Goal: Task Accomplishment & Management: Use online tool/utility

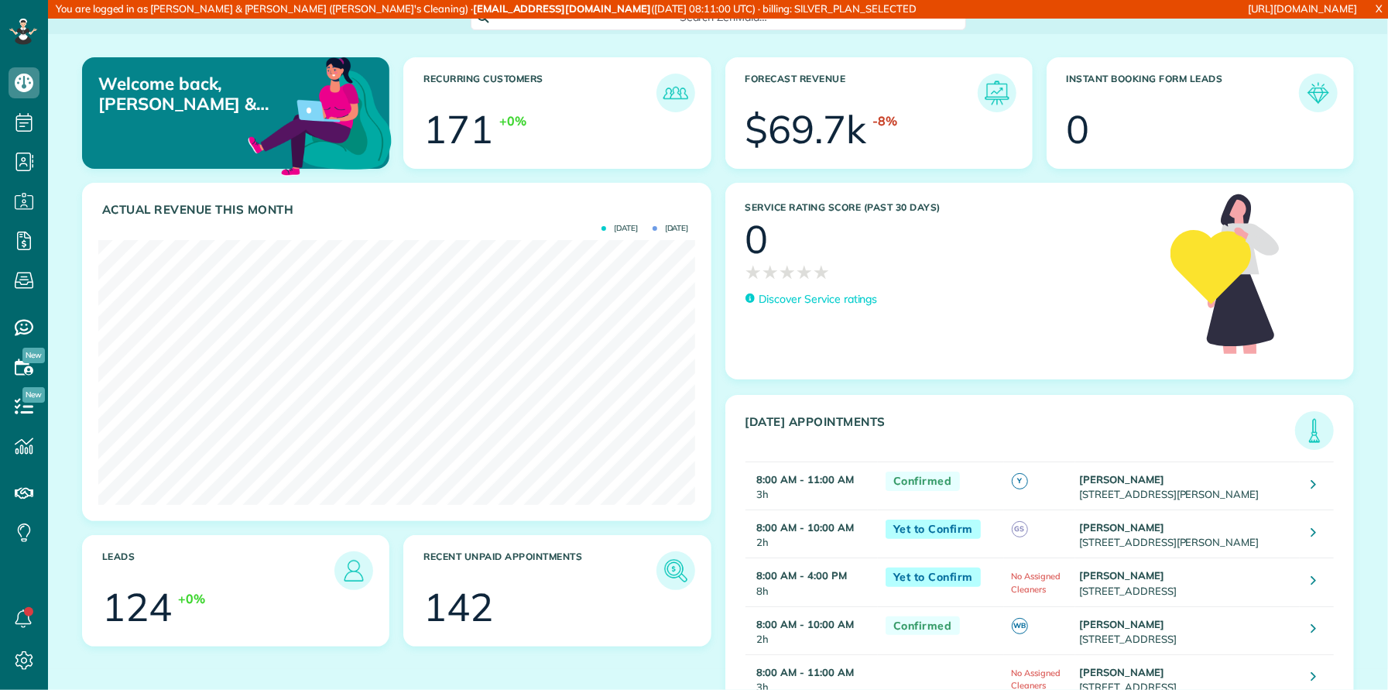
scroll to position [265, 597]
click at [77, 659] on span "Settings" at bounding box center [81, 659] width 43 height 14
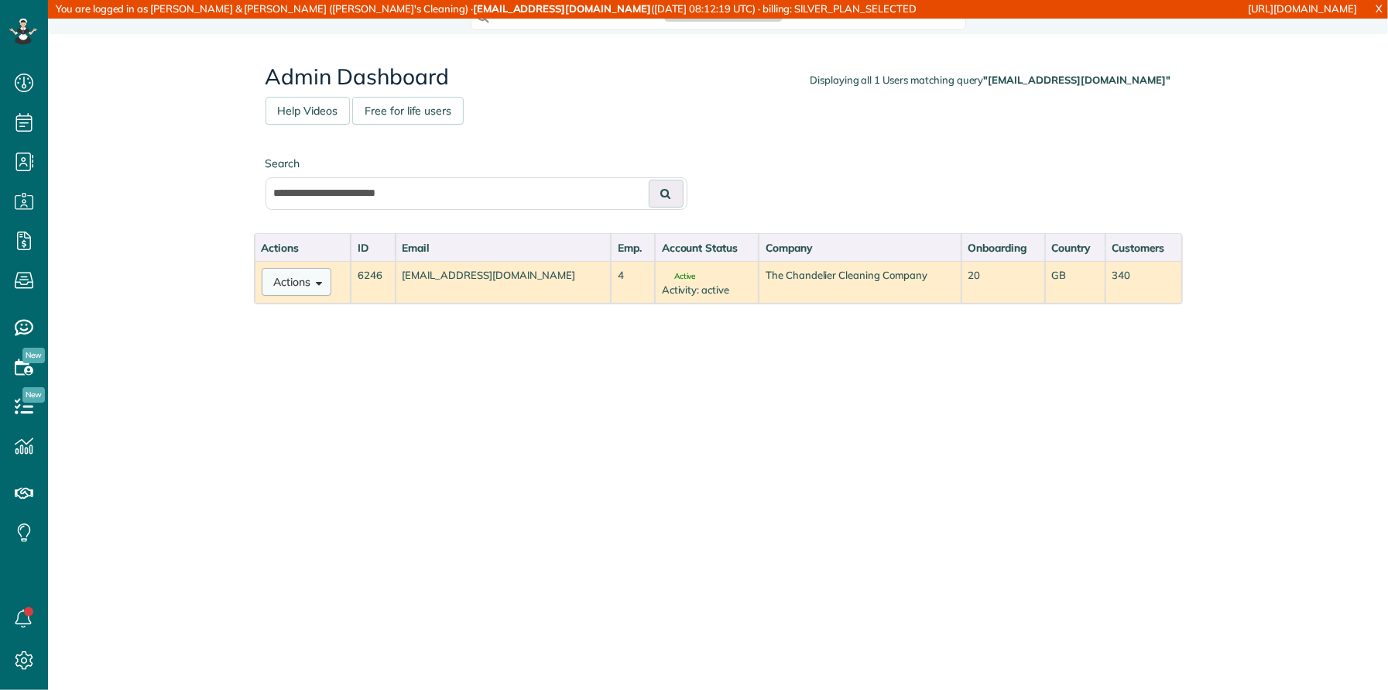
scroll to position [6, 6]
click at [313, 287] on button "Actions" at bounding box center [297, 282] width 70 height 28
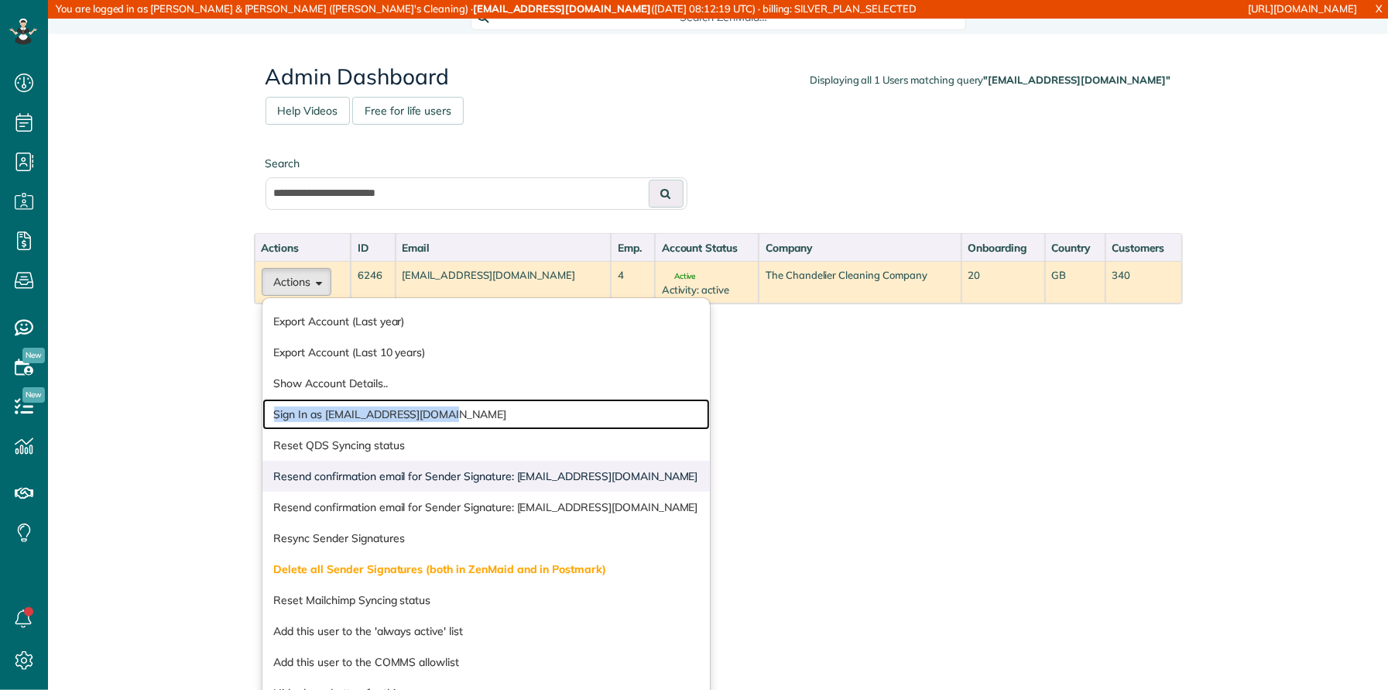
scroll to position [60, 0]
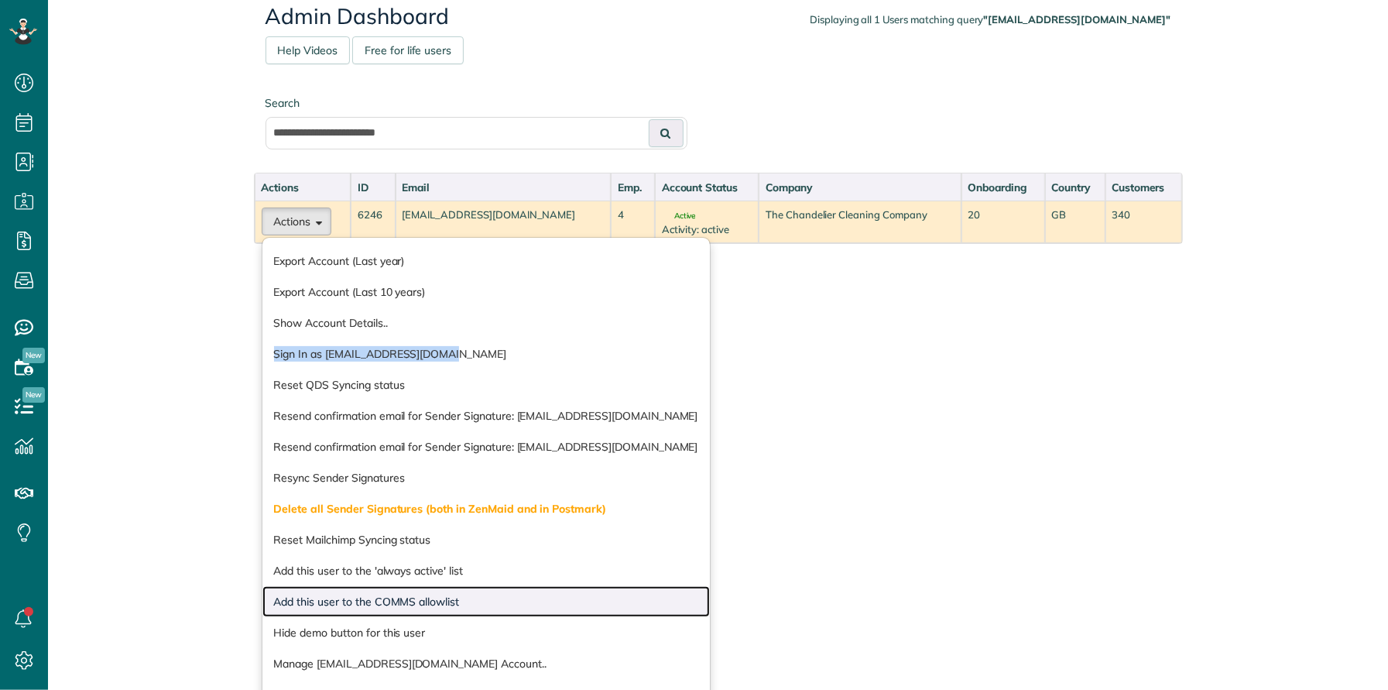
click at [403, 598] on link "Add this user to the COMMS allowlist" at bounding box center [485, 601] width 447 height 31
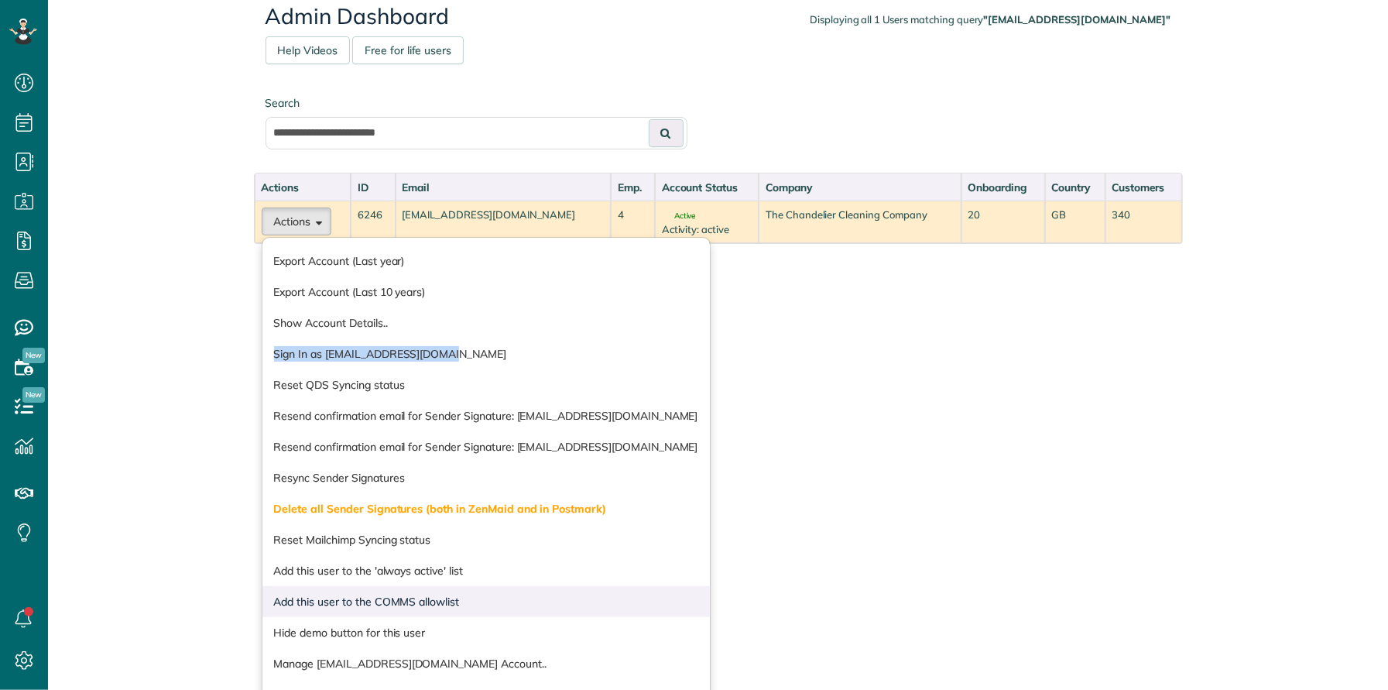
scroll to position [0, 0]
